Goal: Task Accomplishment & Management: Manage account settings

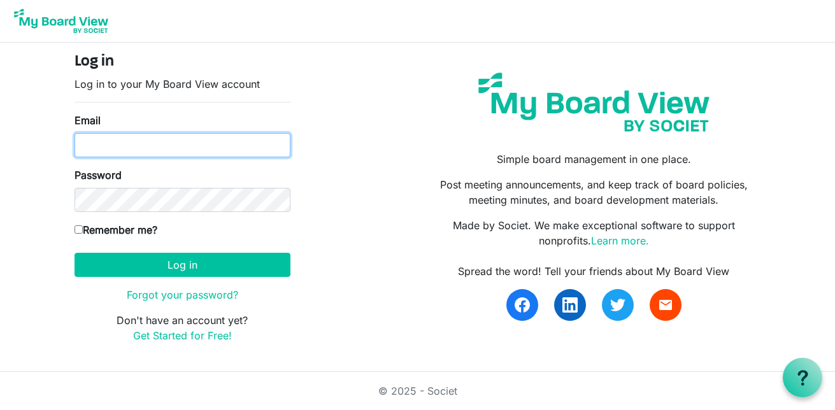
click at [132, 142] on input "Email" at bounding box center [183, 145] width 216 height 24
type input "info@creativecommunityimpact.ca"
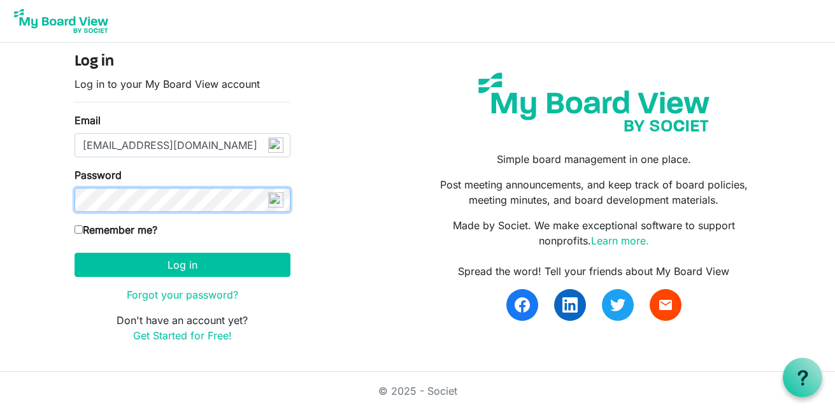
click at [75, 253] on button "Log in" at bounding box center [183, 265] width 216 height 24
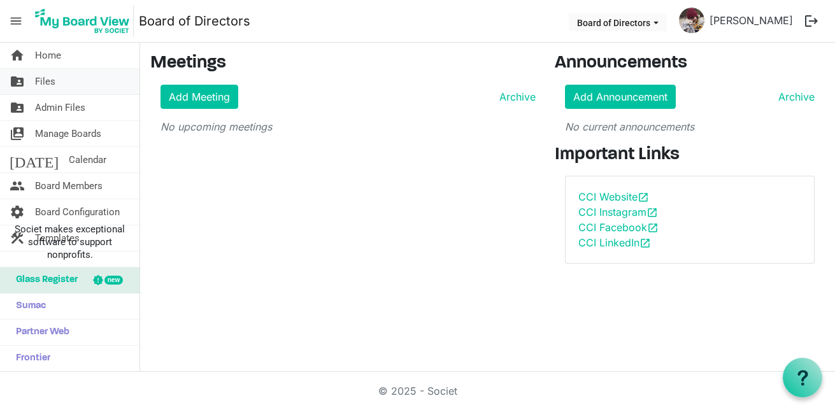
click at [51, 82] on span "Files" at bounding box center [45, 81] width 20 height 25
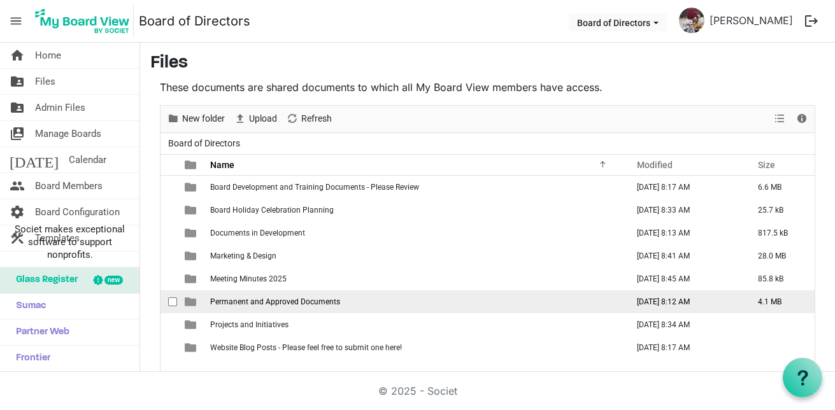
click at [246, 309] on td "Permanent and Approved Documents" at bounding box center [414, 301] width 417 height 23
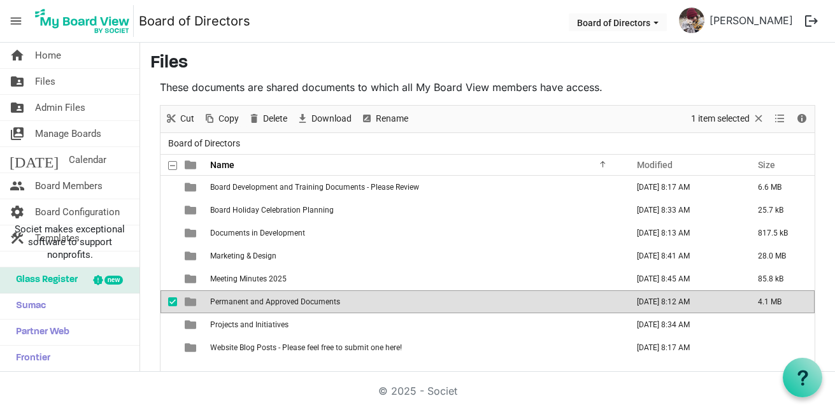
click at [368, 305] on td "Permanent and Approved Documents" at bounding box center [414, 301] width 417 height 23
click at [368, 304] on td "Permanent and Approved Documents" at bounding box center [414, 301] width 417 height 23
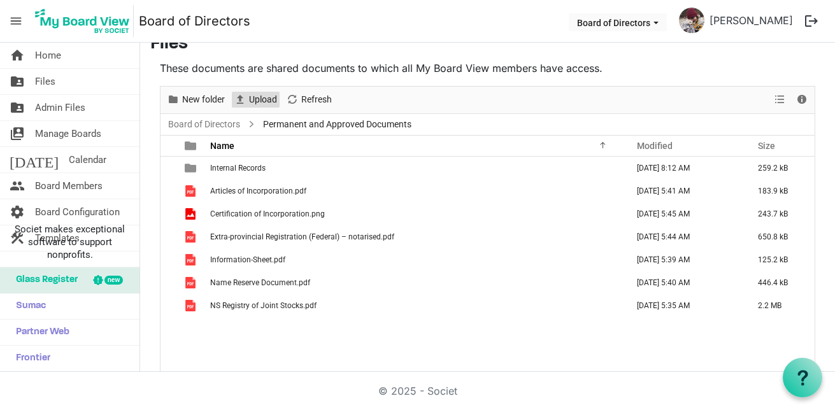
click at [248, 103] on span "Upload" at bounding box center [263, 100] width 31 height 16
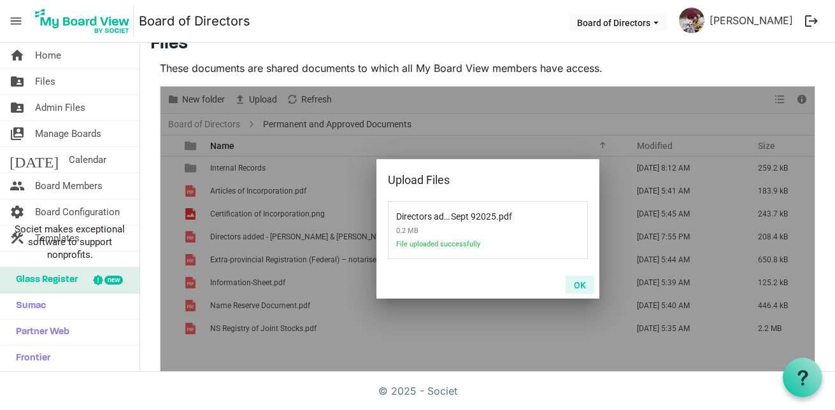
click at [575, 285] on button "OK" at bounding box center [580, 285] width 29 height 18
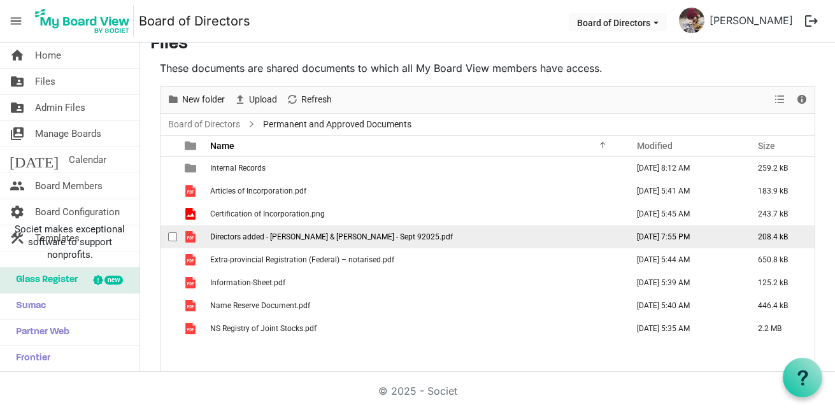
click at [341, 231] on td "Directors added - [PERSON_NAME] & [PERSON_NAME] - Sept 92025.pdf" at bounding box center [414, 236] width 417 height 23
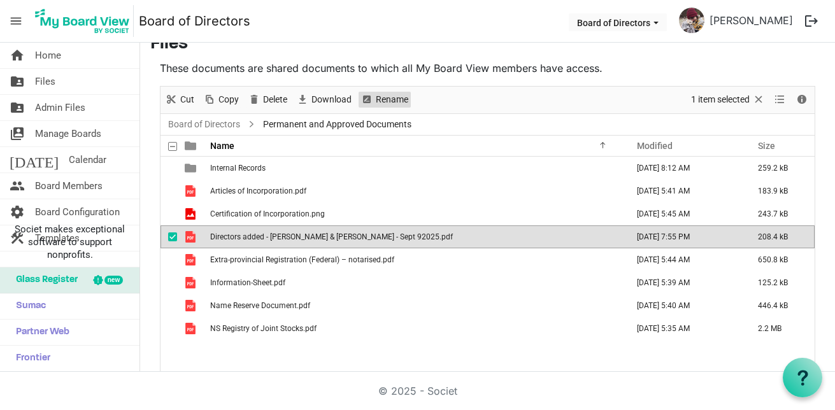
click at [371, 103] on span "Rename" at bounding box center [366, 100] width 15 height 16
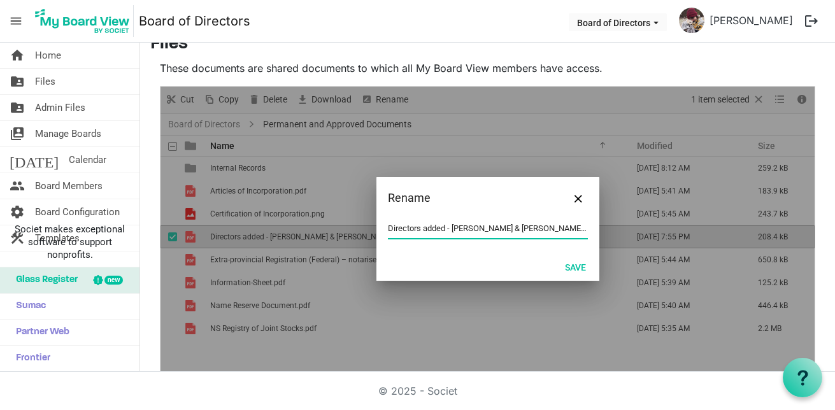
click at [528, 226] on input "Directors added - [PERSON_NAME] & [PERSON_NAME] - Sept 92025.pdf" at bounding box center [488, 228] width 200 height 19
click at [561, 261] on button "Save" at bounding box center [576, 267] width 38 height 18
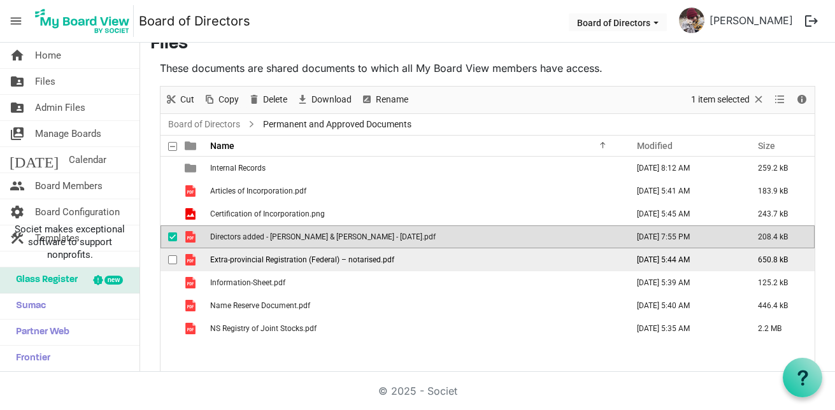
click at [371, 253] on td "Extra-provincial Registration (Federal) – notarised.pdf" at bounding box center [414, 259] width 417 height 23
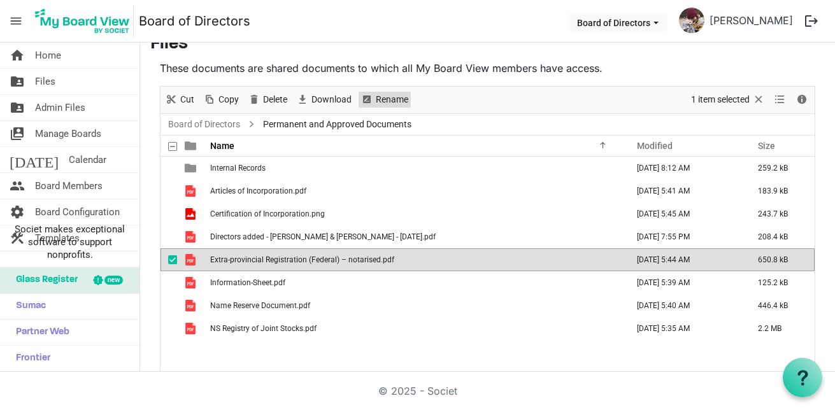
click at [389, 103] on span "Rename" at bounding box center [392, 100] width 35 height 16
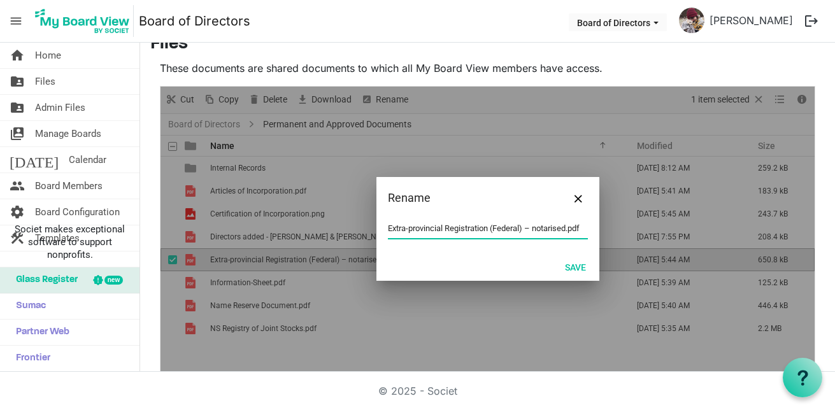
click at [527, 226] on input "Extra-provincial Registration (Federal) – notarised.pdf" at bounding box center [488, 228] width 200 height 19
click at [537, 231] on input "Extra-provincial Registration (Federal) – notarised.pdf" at bounding box center [488, 228] width 200 height 19
type input "Extra-provincial Registration (Federal) – Notarised.pdf"
click at [584, 264] on button "Save" at bounding box center [576, 267] width 38 height 18
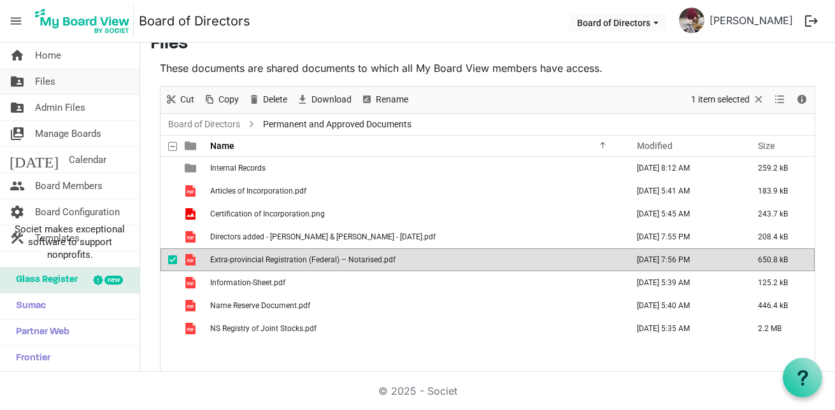
click at [77, 91] on link "folder_shared Files" at bounding box center [69, 81] width 139 height 25
